Goal: Task Accomplishment & Management: Complete application form

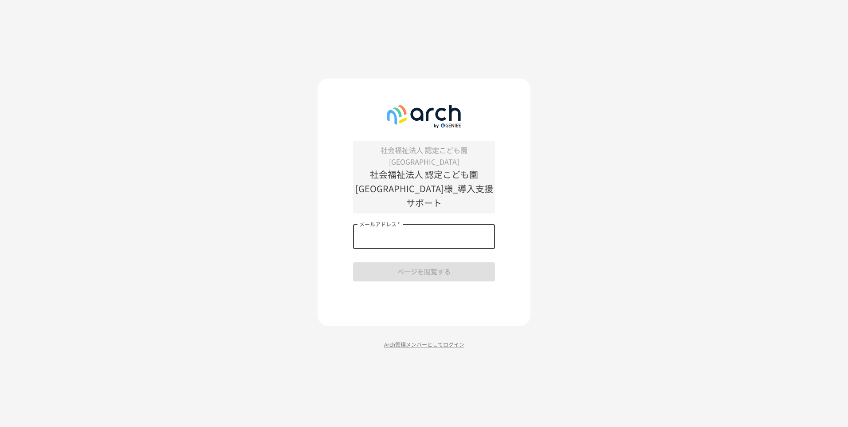
click at [400, 225] on input "メールアドレス   *" at bounding box center [424, 236] width 142 height 25
type input "**********"
click at [396, 262] on button "ページを閲覧する" at bounding box center [424, 271] width 142 height 19
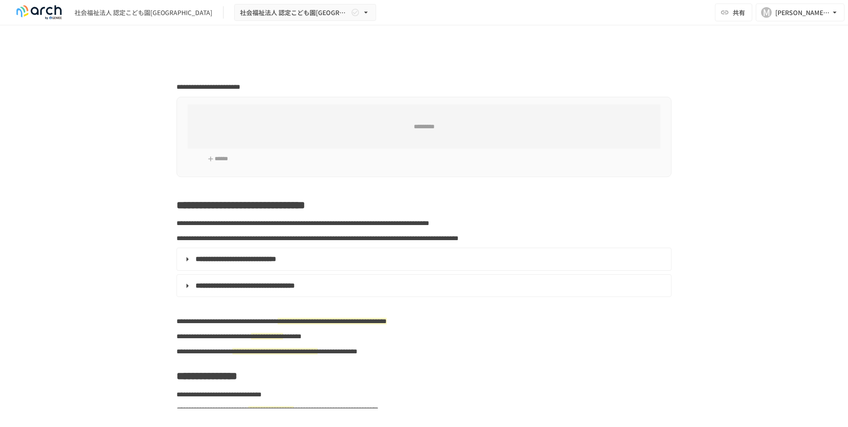
type input "**********"
